Goal: Information Seeking & Learning: Learn about a topic

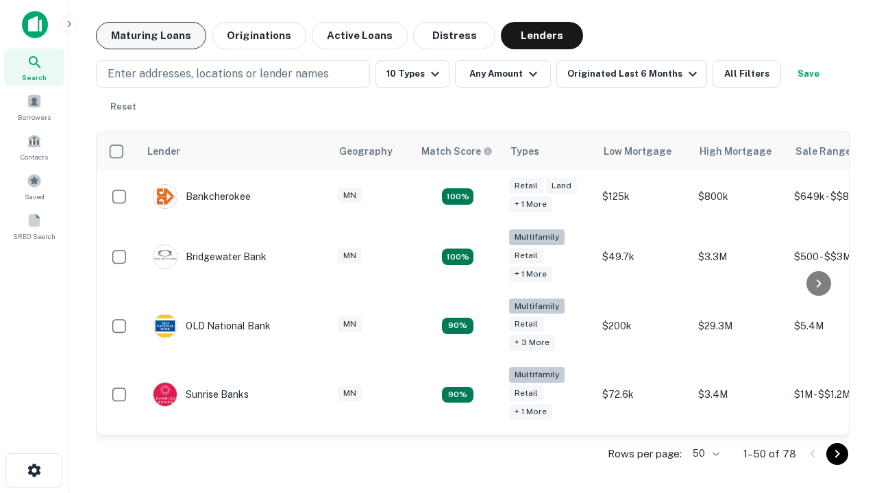
click at [151, 36] on button "Maturing Loans" at bounding box center [151, 35] width 110 height 27
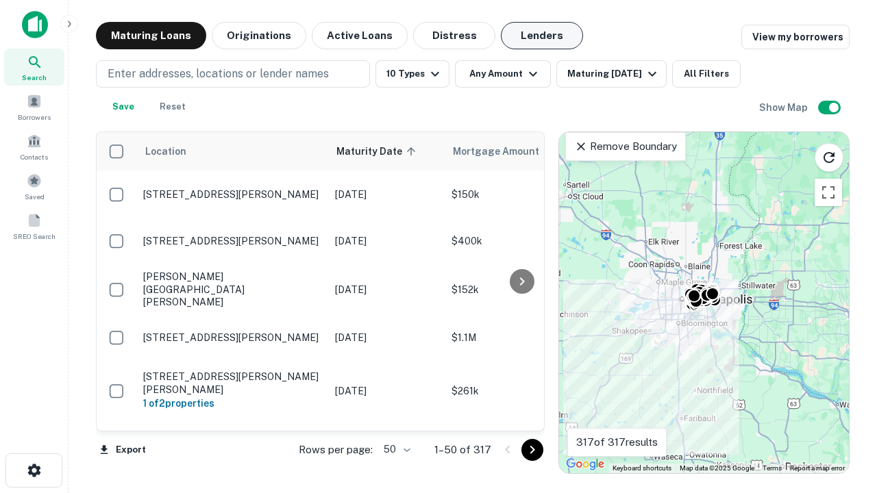
click at [542, 36] on button "Lenders" at bounding box center [542, 35] width 82 height 27
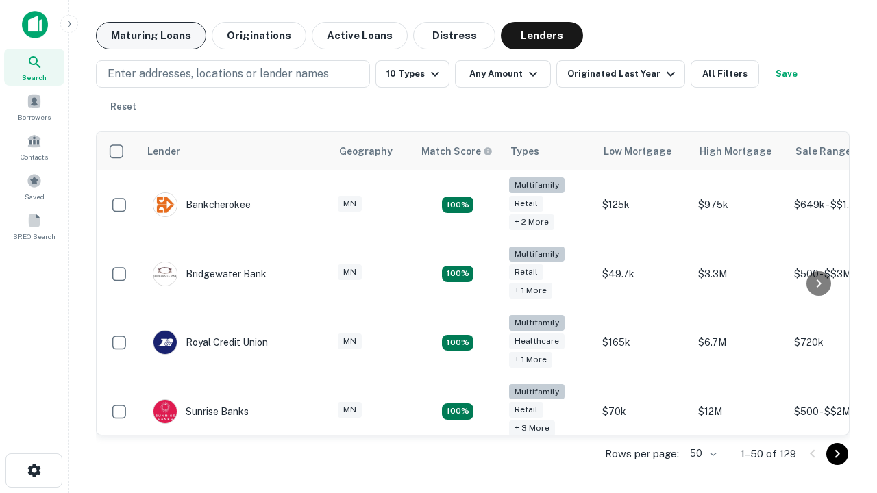
click at [151, 36] on button "Maturing Loans" at bounding box center [151, 35] width 110 height 27
